Goal: Task Accomplishment & Management: Complete application form

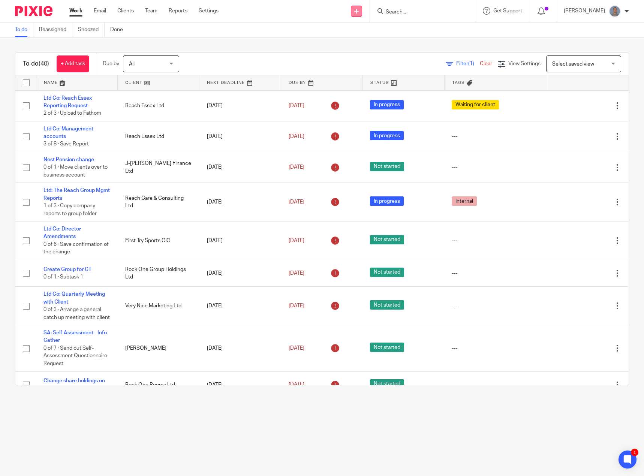
click at [357, 11] on link at bounding box center [356, 11] width 11 height 11
click at [363, 47] on link "Create task" at bounding box center [362, 45] width 46 height 11
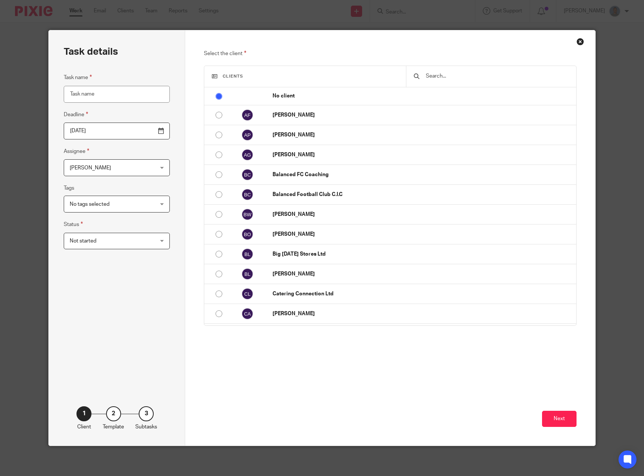
click at [472, 76] on input "text" at bounding box center [497, 76] width 144 height 8
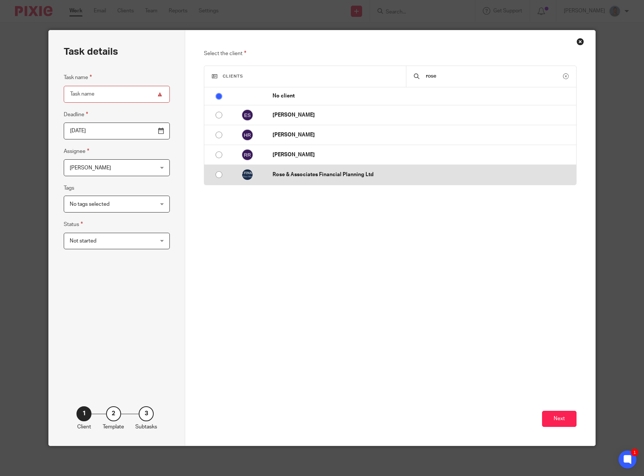
type input "rose"
click at [354, 178] on p "Rose & Associates Financial Planning Ltd" at bounding box center [423, 174] width 300 height 7
radio input "false"
radio input "true"
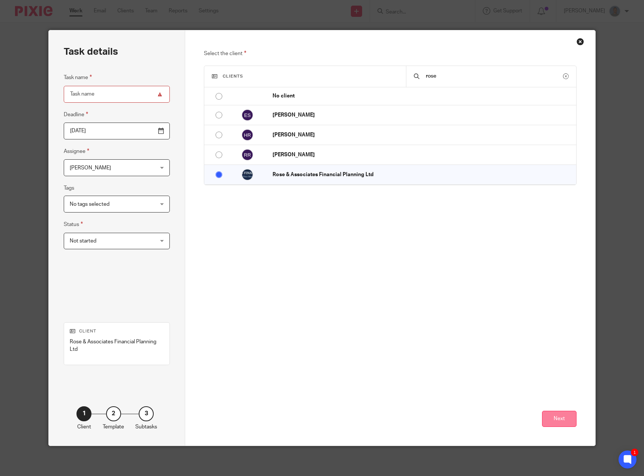
click at [545, 416] on button "Next" at bounding box center [559, 419] width 34 height 16
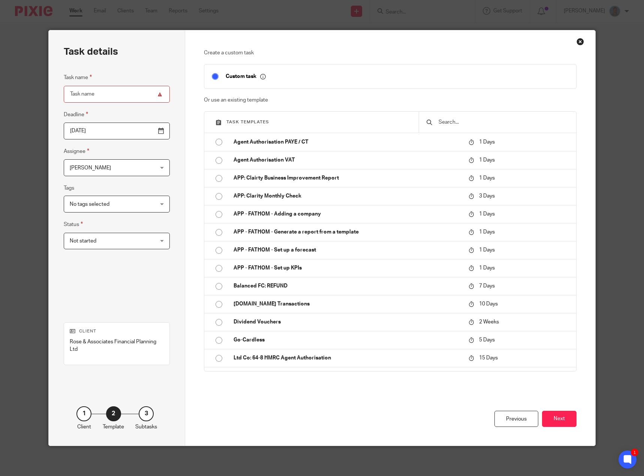
click at [445, 122] on input "text" at bounding box center [503, 122] width 131 height 8
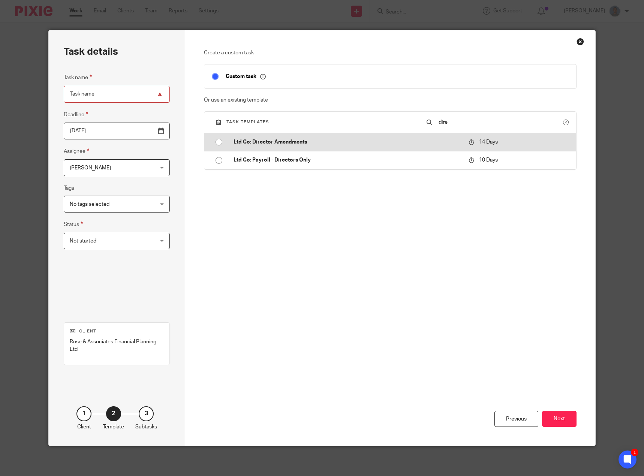
type input "dire"
click at [281, 139] on p "Ltd Co: Director Amendments" at bounding box center [347, 141] width 227 height 7
type input "2025-10-03"
type input "Ltd Co: Director Amendments"
checkbox input "false"
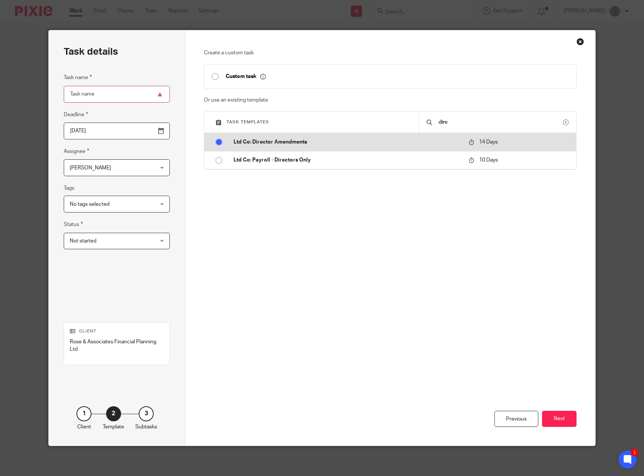
radio input "true"
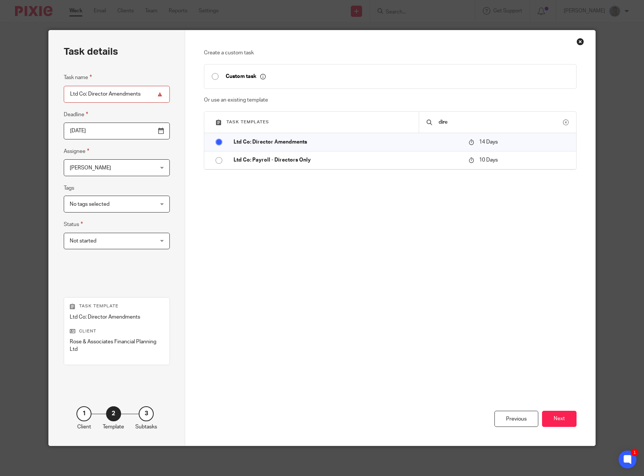
click at [148, 94] on input "Ltd Co: Director Amendments" at bounding box center [117, 94] width 106 height 17
type input "Ltd Co: Director Amendments - remove Helen"
click at [117, 168] on span "[PERSON_NAME]" at bounding box center [110, 168] width 80 height 16
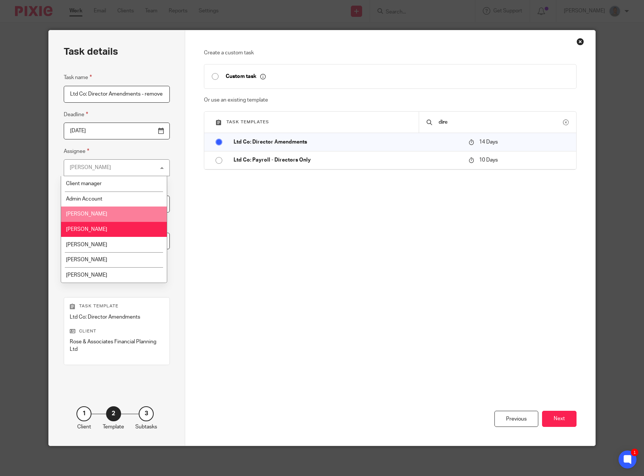
click at [104, 218] on li "Darya Golonikova" at bounding box center [114, 214] width 106 height 15
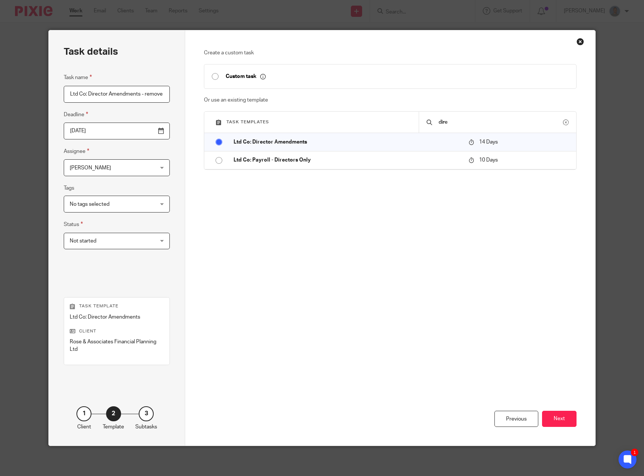
click at [168, 270] on div "Task details Task name Ltd Co: Director Amendments - remove Helen Deadline 2025…" at bounding box center [117, 237] width 137 height 415
click at [553, 416] on button "Next" at bounding box center [559, 419] width 34 height 16
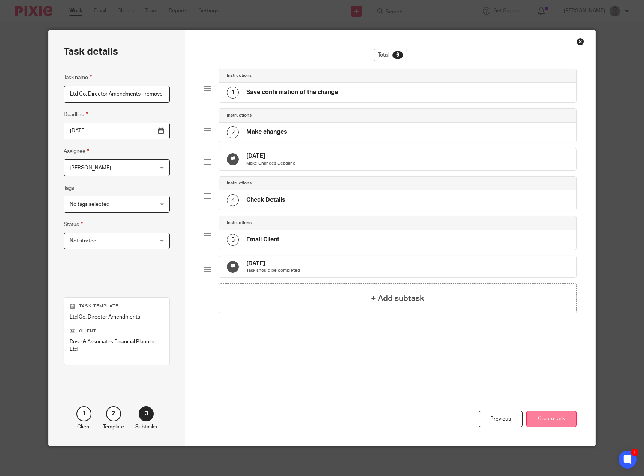
click at [550, 418] on button "Create task" at bounding box center [551, 419] width 50 height 16
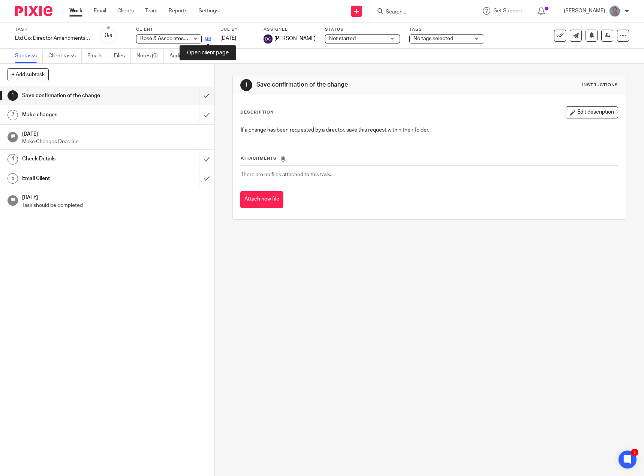
click at [206, 38] on icon at bounding box center [208, 39] width 6 height 6
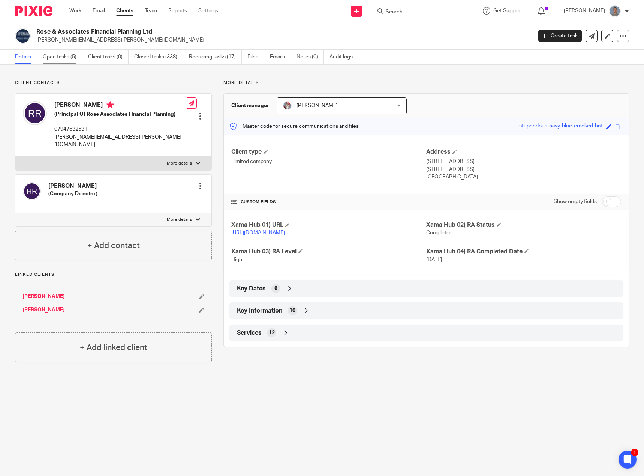
click at [68, 61] on link "Open tasks (5)" at bounding box center [63, 57] width 40 height 15
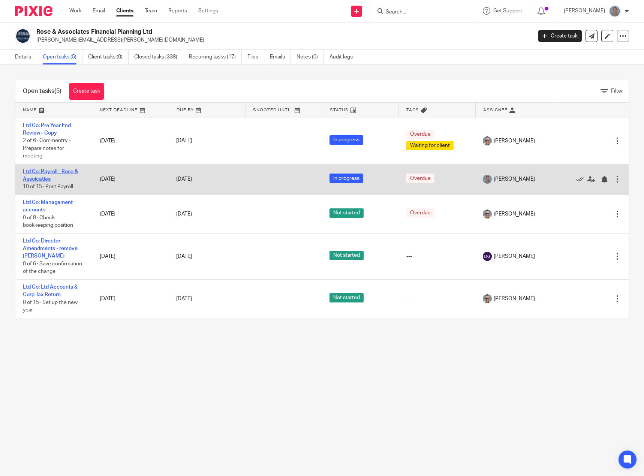
click at [51, 172] on link "Ltd Co: Payroll - Rose & Assoicaties" at bounding box center [50, 175] width 55 height 13
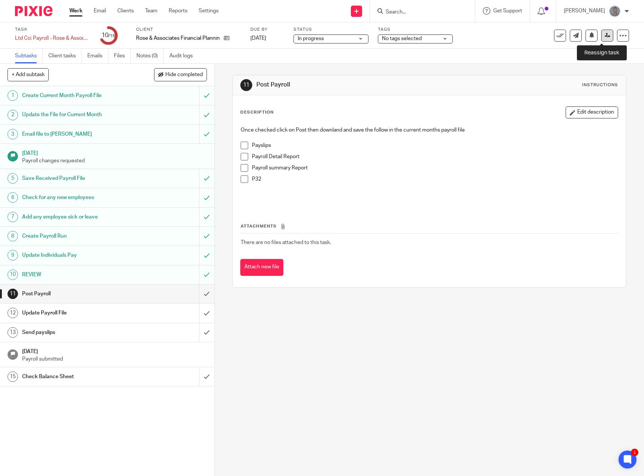
click at [605, 36] on icon at bounding box center [608, 36] width 6 height 6
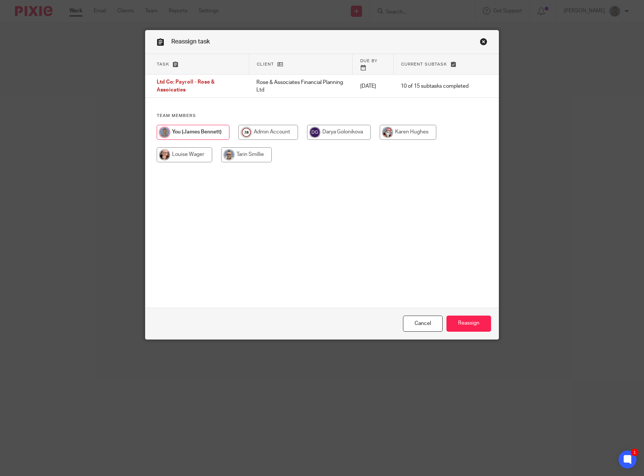
click at [400, 129] on input "radio" at bounding box center [408, 132] width 57 height 15
radio input "true"
click at [476, 323] on input "Reassign" at bounding box center [469, 324] width 45 height 16
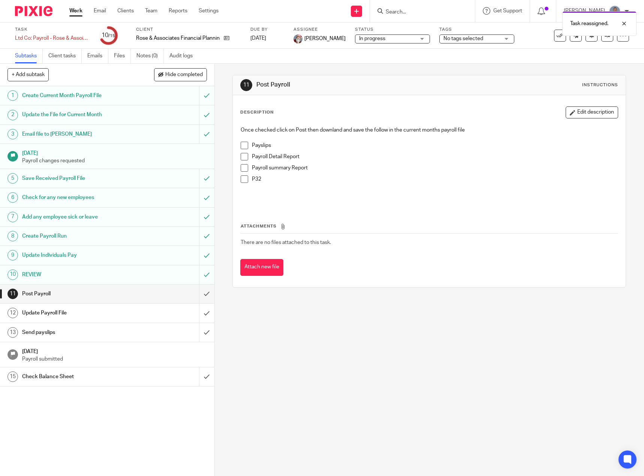
click at [78, 9] on link "Work" at bounding box center [75, 10] width 13 height 7
